Goal: Contribute content

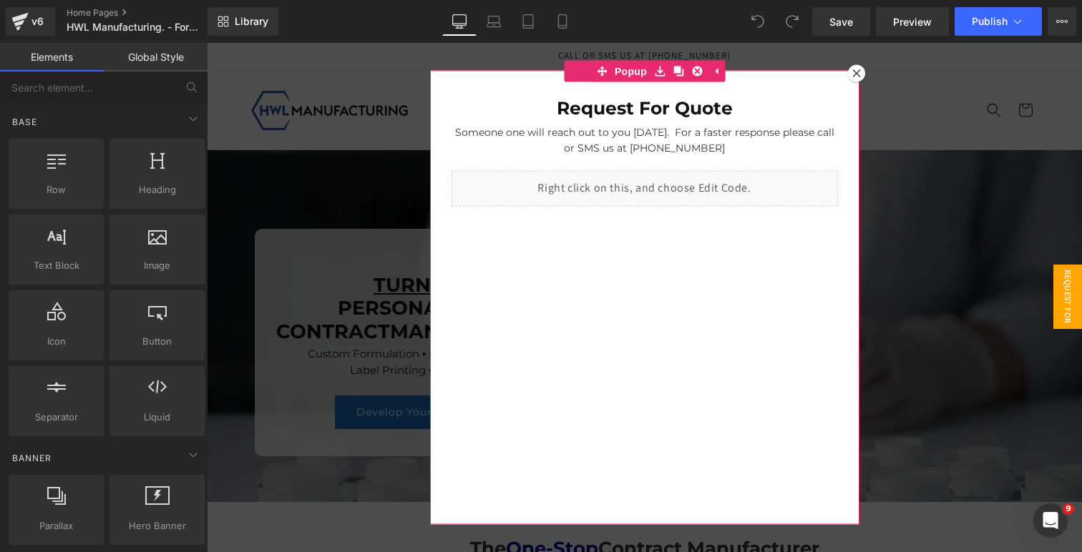
click at [859, 79] on div at bounding box center [856, 73] width 17 height 17
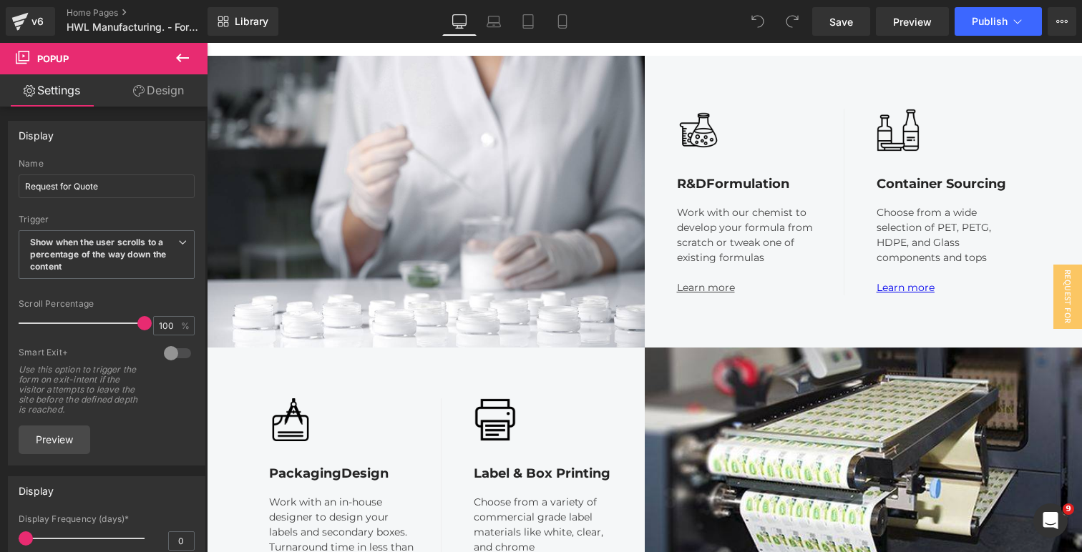
scroll to position [1561, 0]
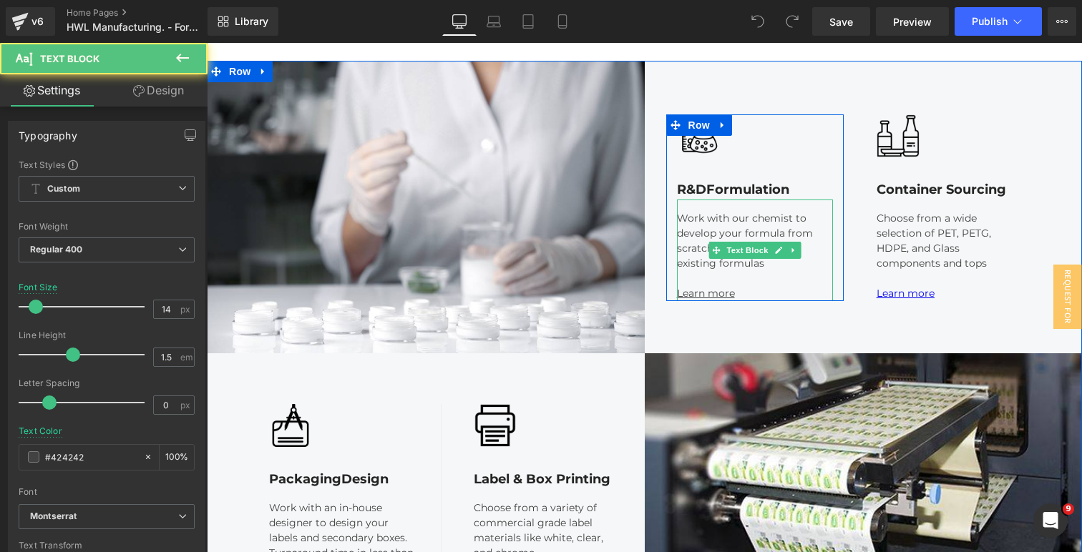
click at [709, 296] on u "Learn more" at bounding box center [706, 293] width 58 height 13
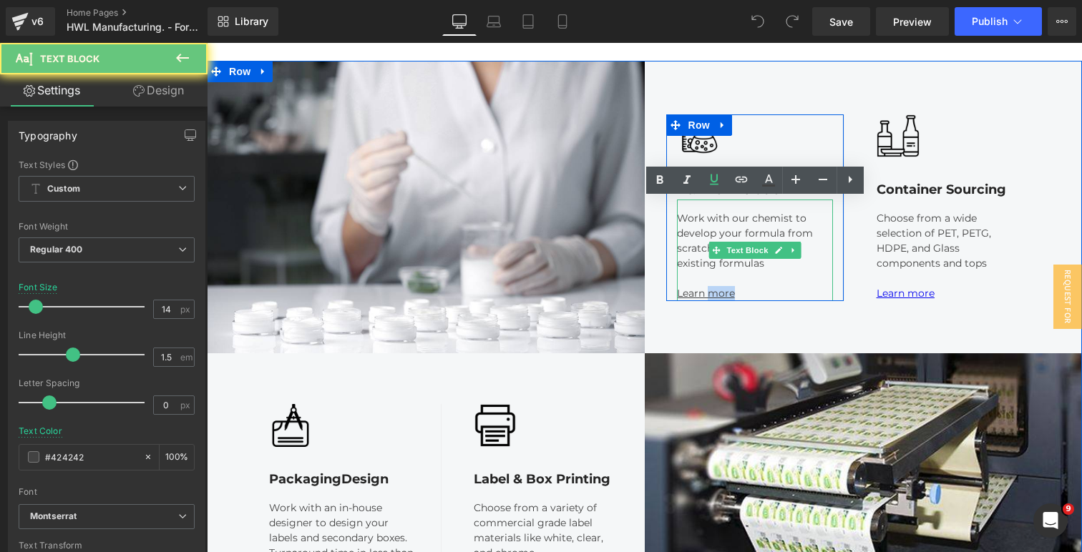
click at [709, 296] on u "Learn more" at bounding box center [706, 293] width 58 height 13
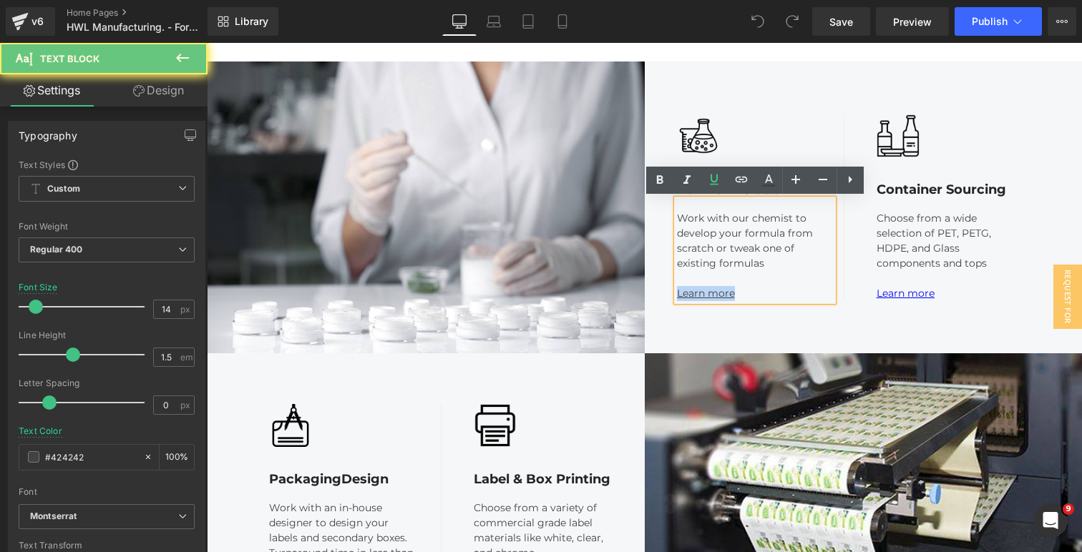
click at [709, 296] on u "Learn more" at bounding box center [706, 293] width 58 height 13
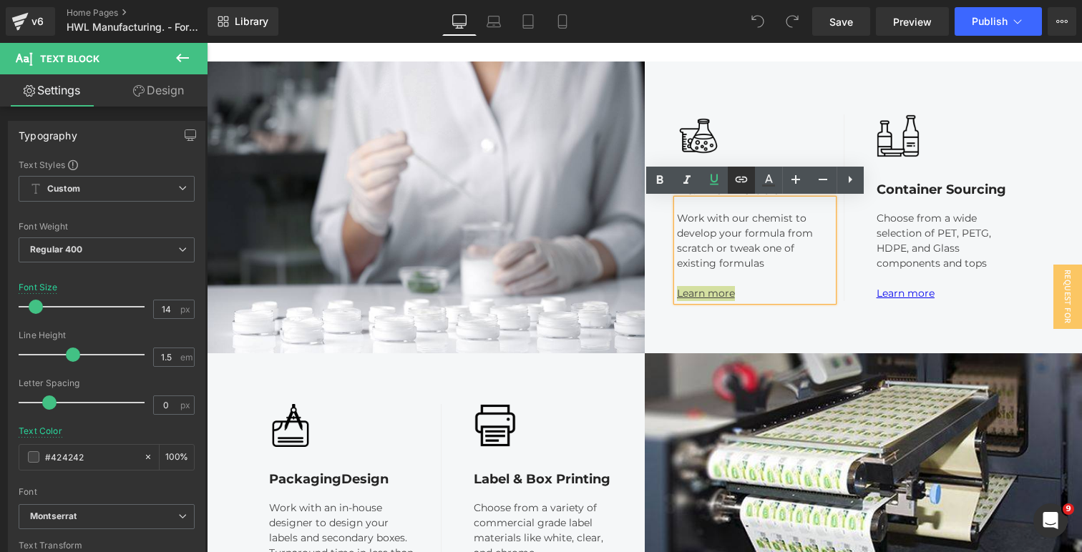
click at [741, 179] on icon at bounding box center [741, 179] width 12 height 6
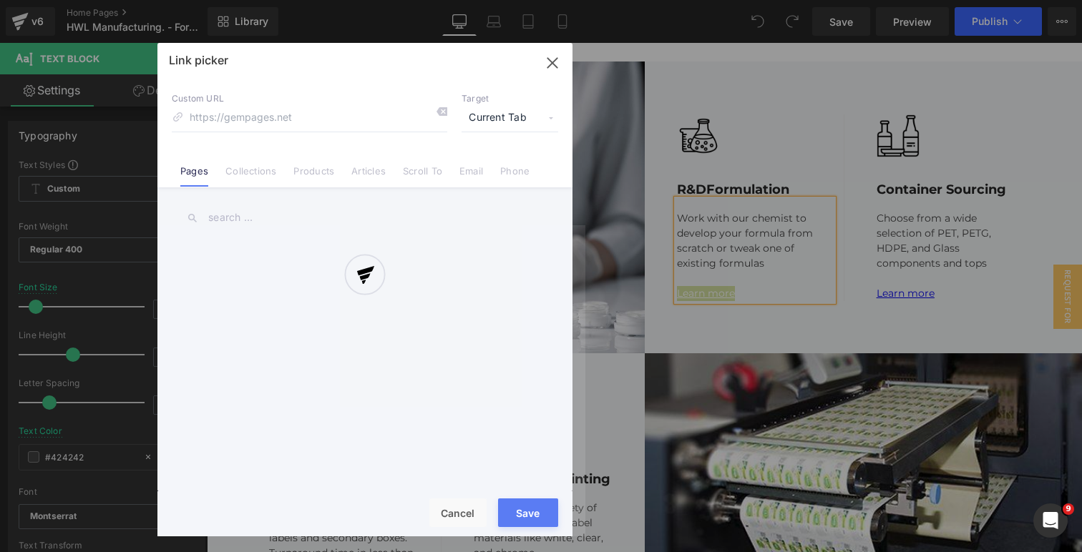
click at [0, 0] on div "Text Color Highlight Color #333333 Edit or remove link: Edit - Unlink - Cancel …" at bounding box center [0, 0] width 0 height 0
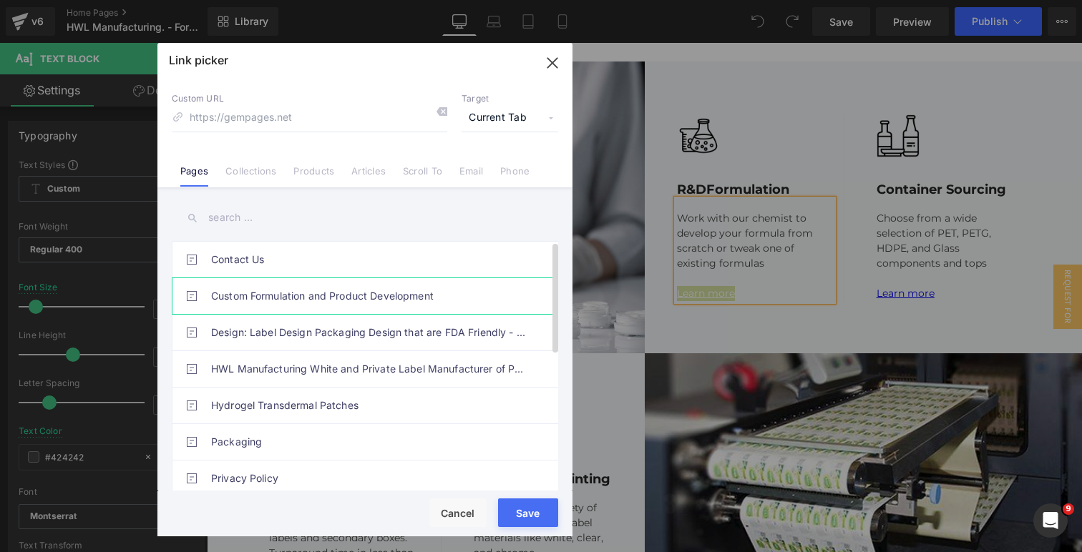
click at [0, 0] on link "Custom Formulation and Product Development" at bounding box center [0, 0] width 0 height 0
type input "/pages/custom-skincare-product-development"
click at [0, 0] on button "Save" at bounding box center [0, 0] width 0 height 0
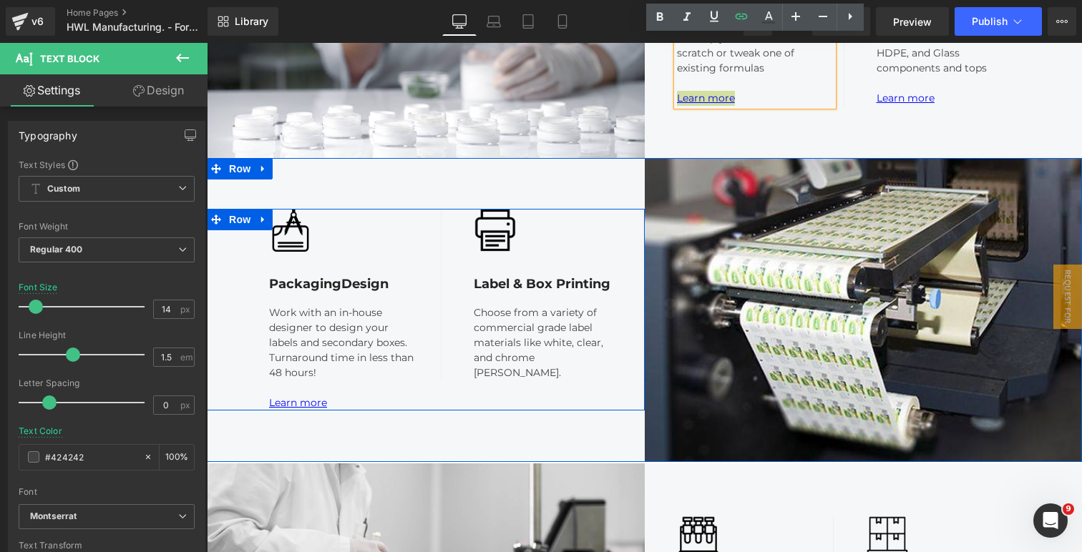
scroll to position [1760, 0]
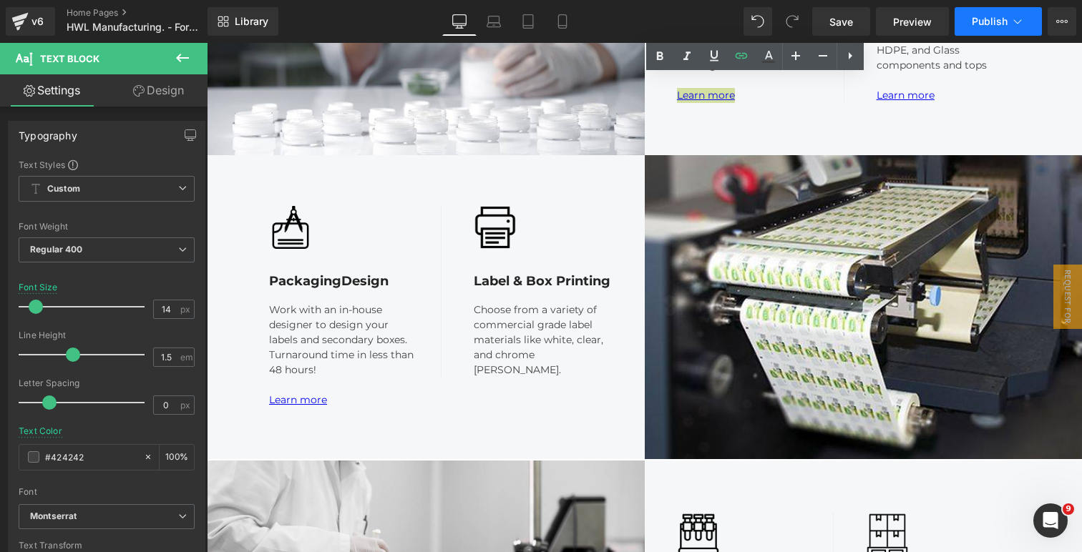
click at [980, 16] on span "Publish" at bounding box center [990, 21] width 36 height 11
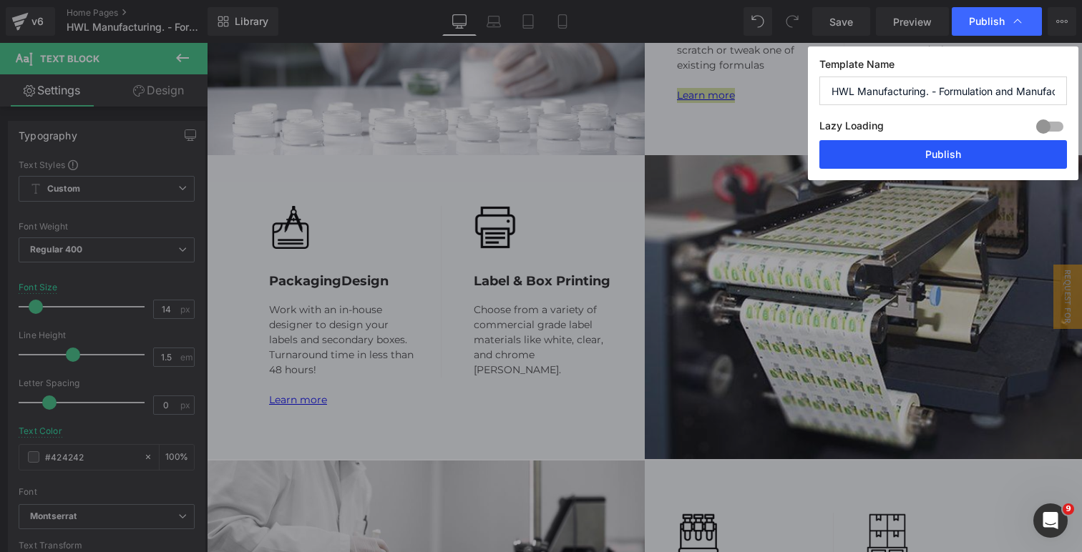
click at [0, 0] on button "Publish" at bounding box center [0, 0] width 0 height 0
